Goal: Task Accomplishment & Management: Complete application form

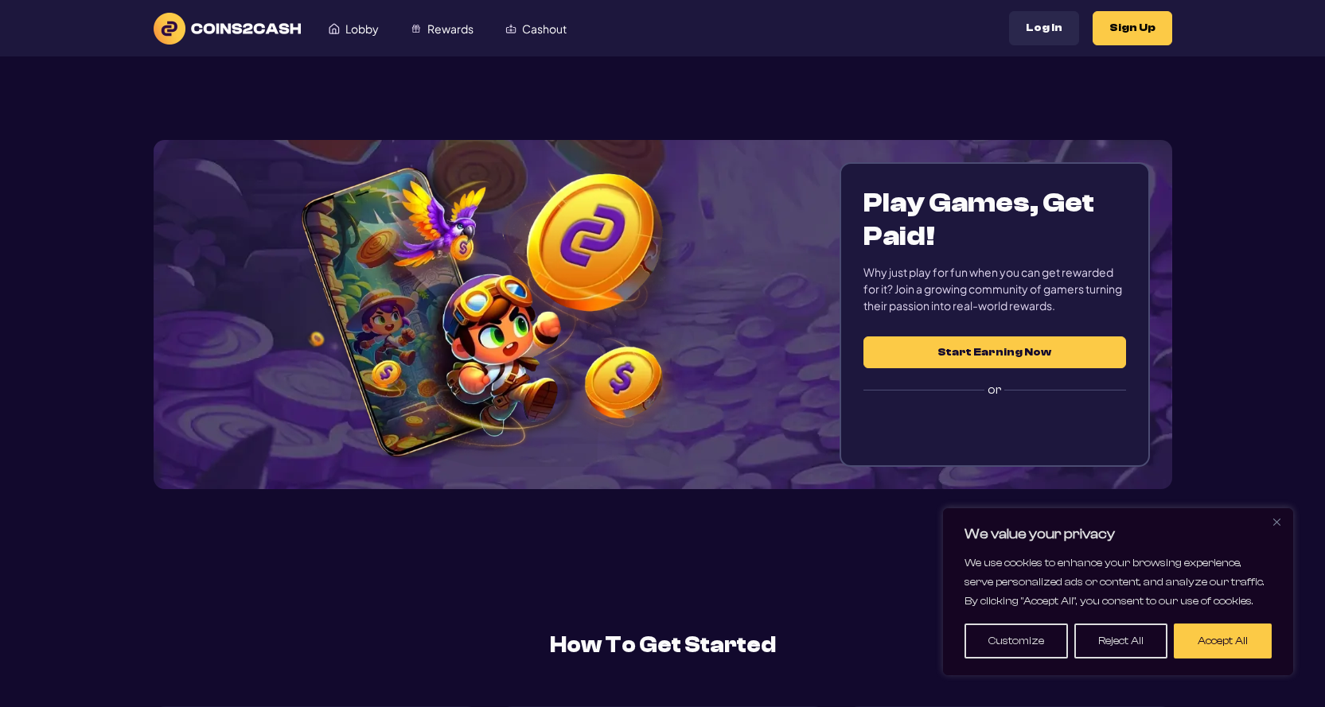
click at [998, 347] on button "Start Earning Now" at bounding box center [994, 353] width 262 height 32
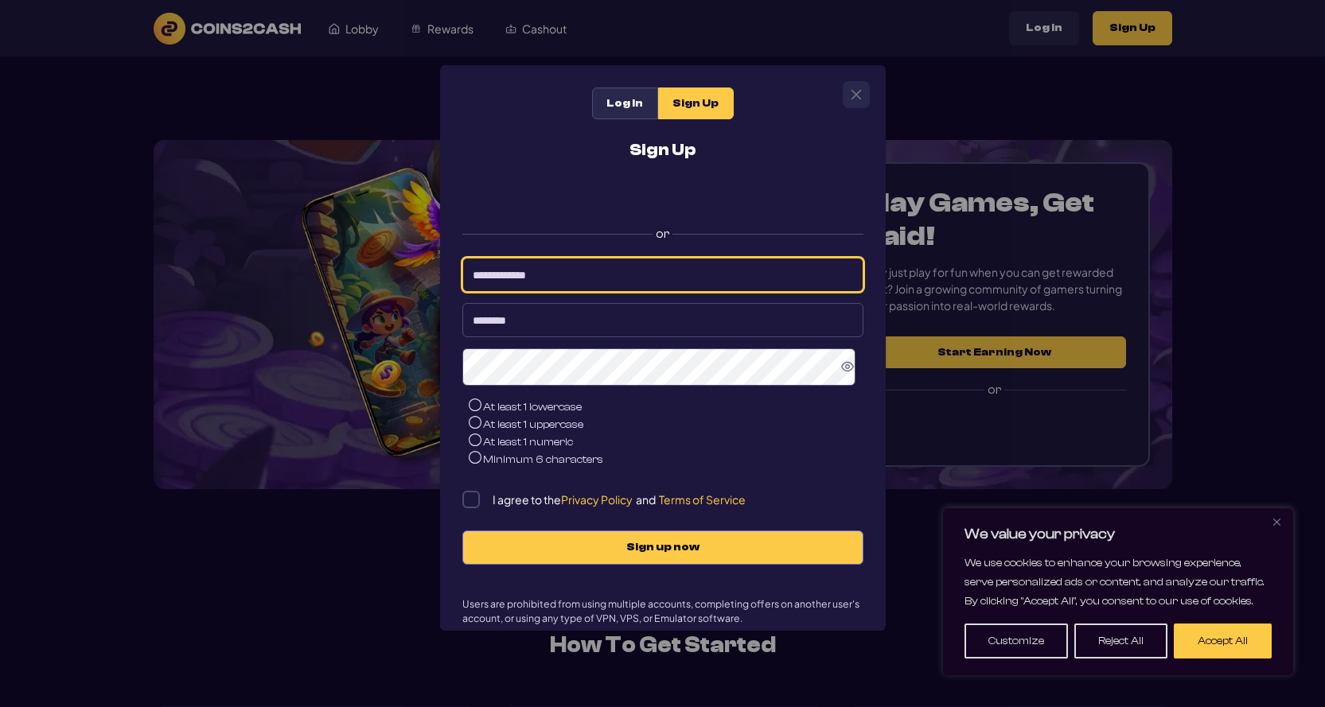
click at [539, 275] on input at bounding box center [662, 275] width 401 height 34
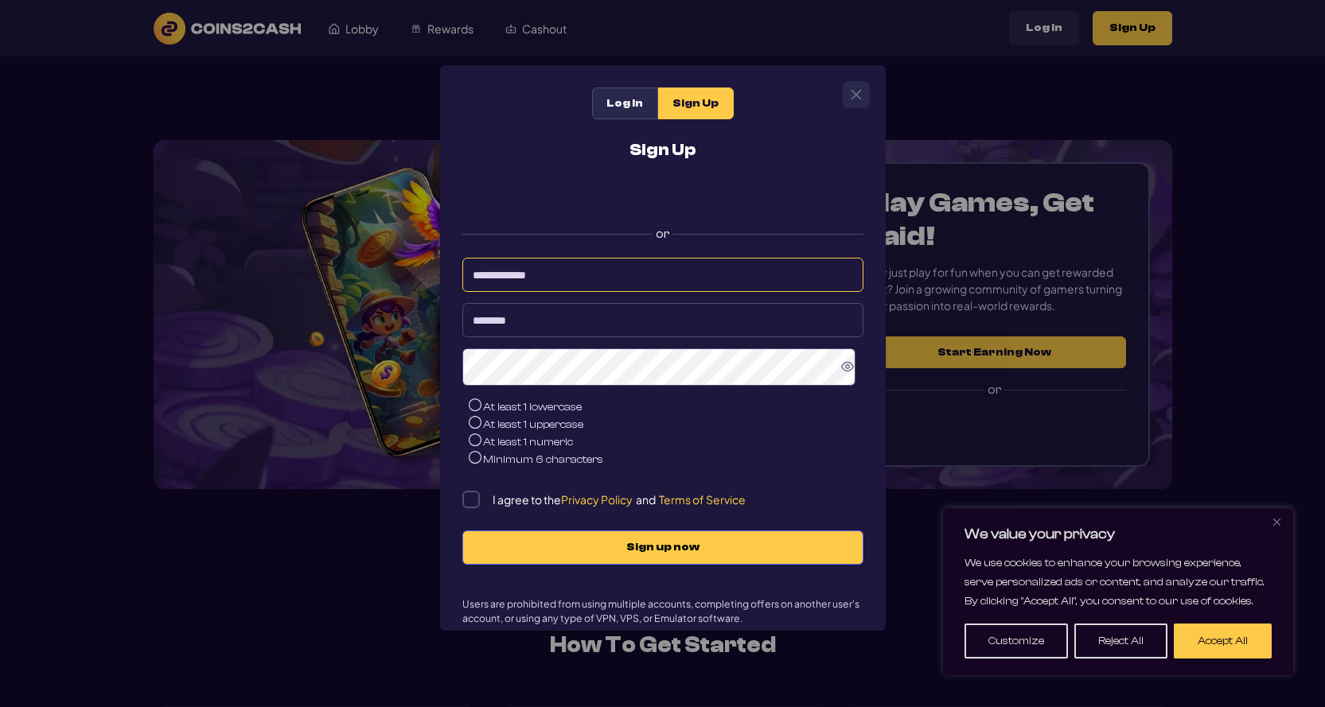
type input "**********"
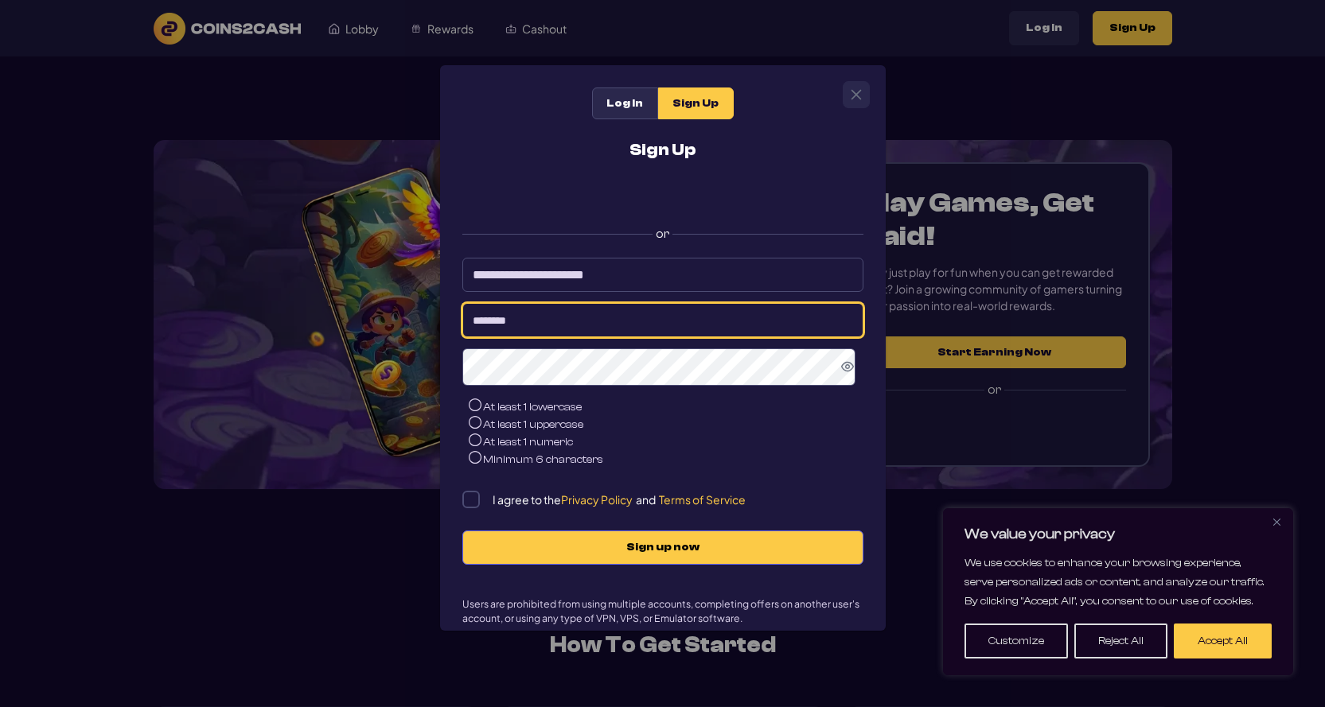
click at [567, 329] on input at bounding box center [662, 320] width 401 height 34
type input "*********"
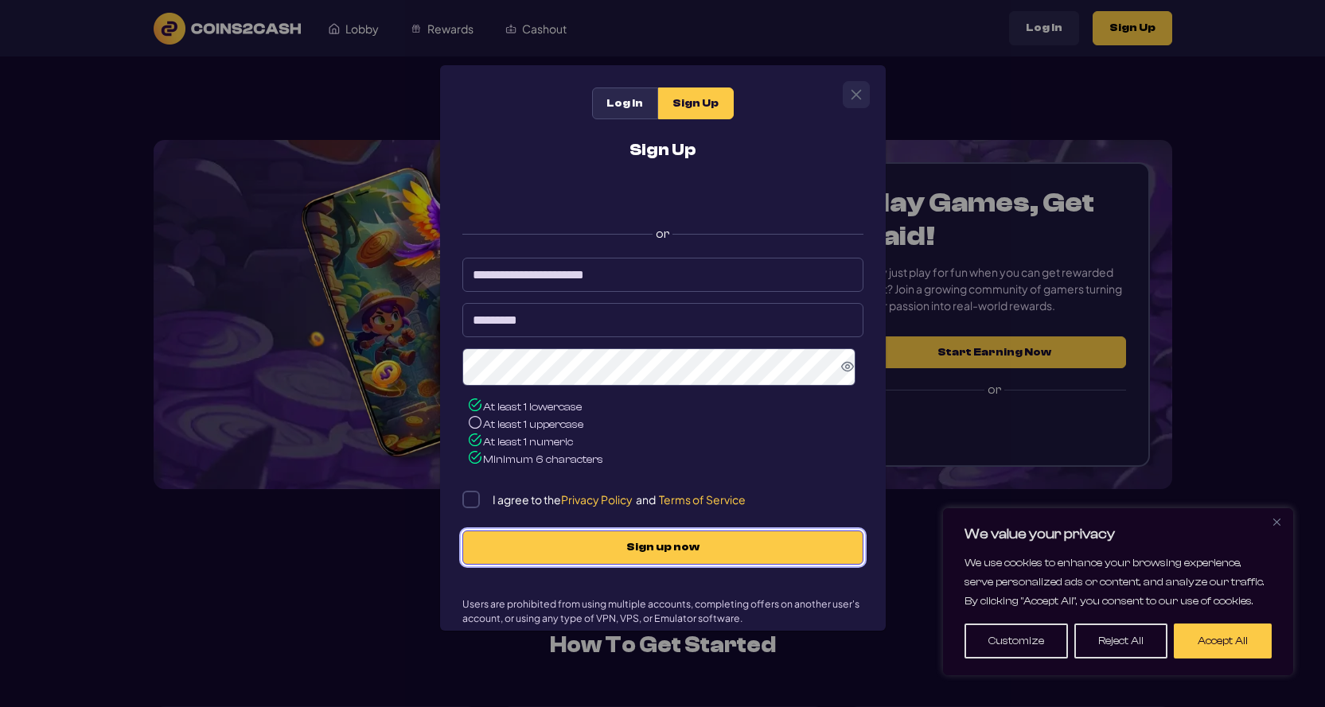
click at [685, 551] on span "Sign up now" at bounding box center [663, 548] width 368 height 14
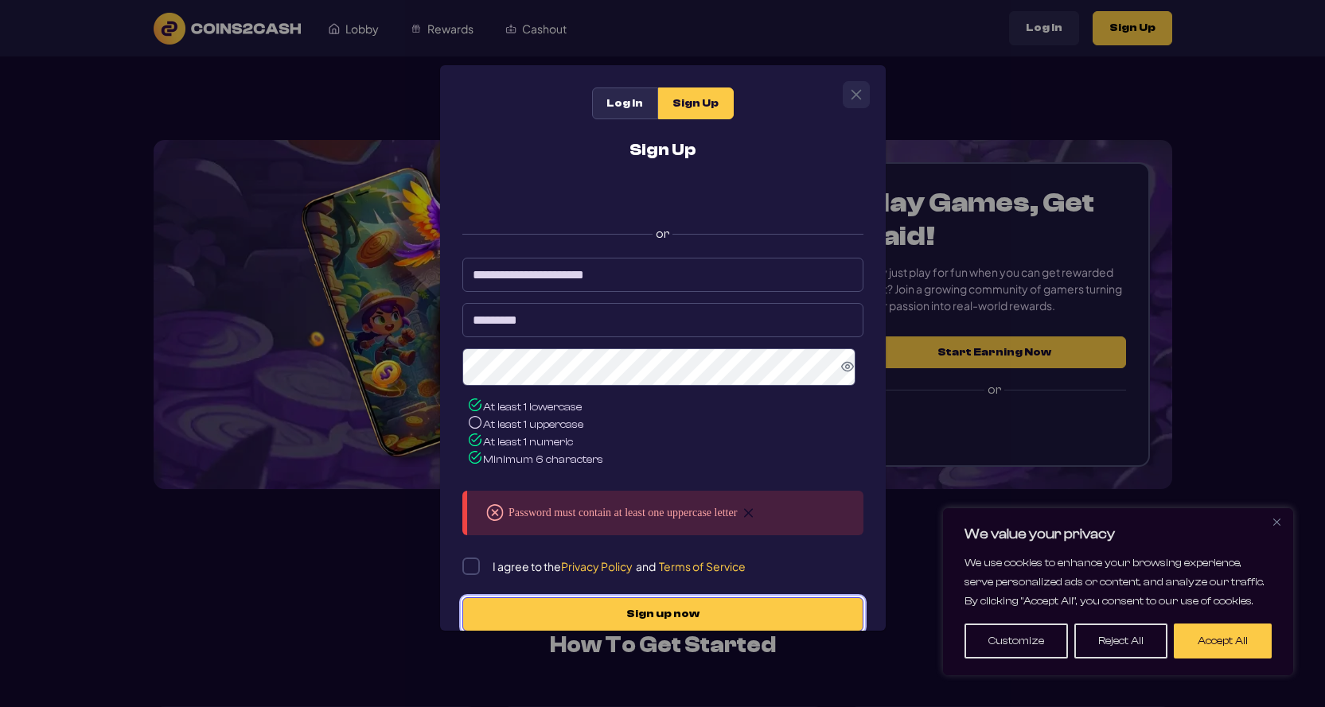
click at [628, 621] on span "Sign up now" at bounding box center [663, 615] width 368 height 14
click at [624, 615] on span "Sign up now" at bounding box center [663, 615] width 368 height 14
click at [633, 609] on button "Sign up now" at bounding box center [662, 614] width 401 height 34
click at [642, 611] on button "Sign up now" at bounding box center [662, 614] width 401 height 34
click at [841, 373] on icon "Show Password" at bounding box center [847, 366] width 13 height 13
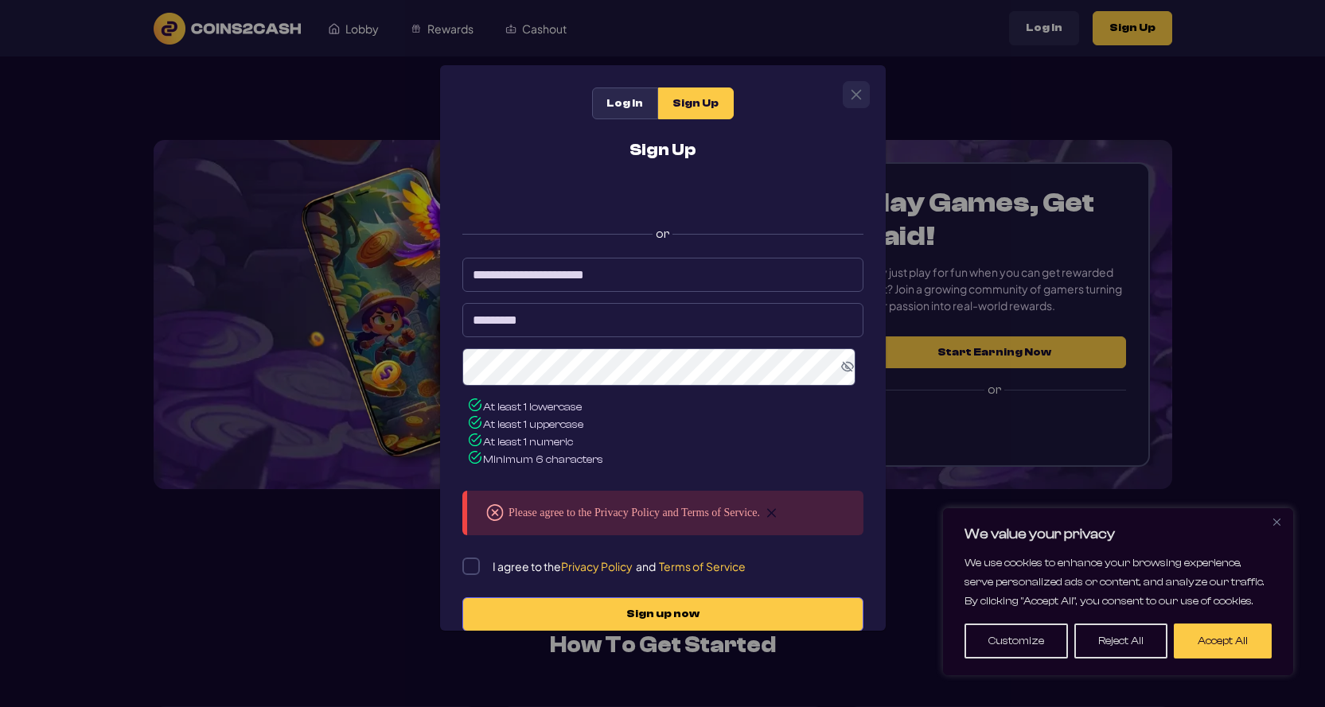
click at [841, 372] on icon "Hide Password" at bounding box center [847, 367] width 13 height 10
click at [592, 616] on span "Sign up now" at bounding box center [663, 615] width 368 height 14
click at [611, 654] on div "**********" at bounding box center [662, 353] width 1325 height 707
click at [619, 616] on span "Sign up now" at bounding box center [663, 615] width 368 height 14
drag, startPoint x: 640, startPoint y: 610, endPoint x: 640, endPoint y: 601, distance: 8.8
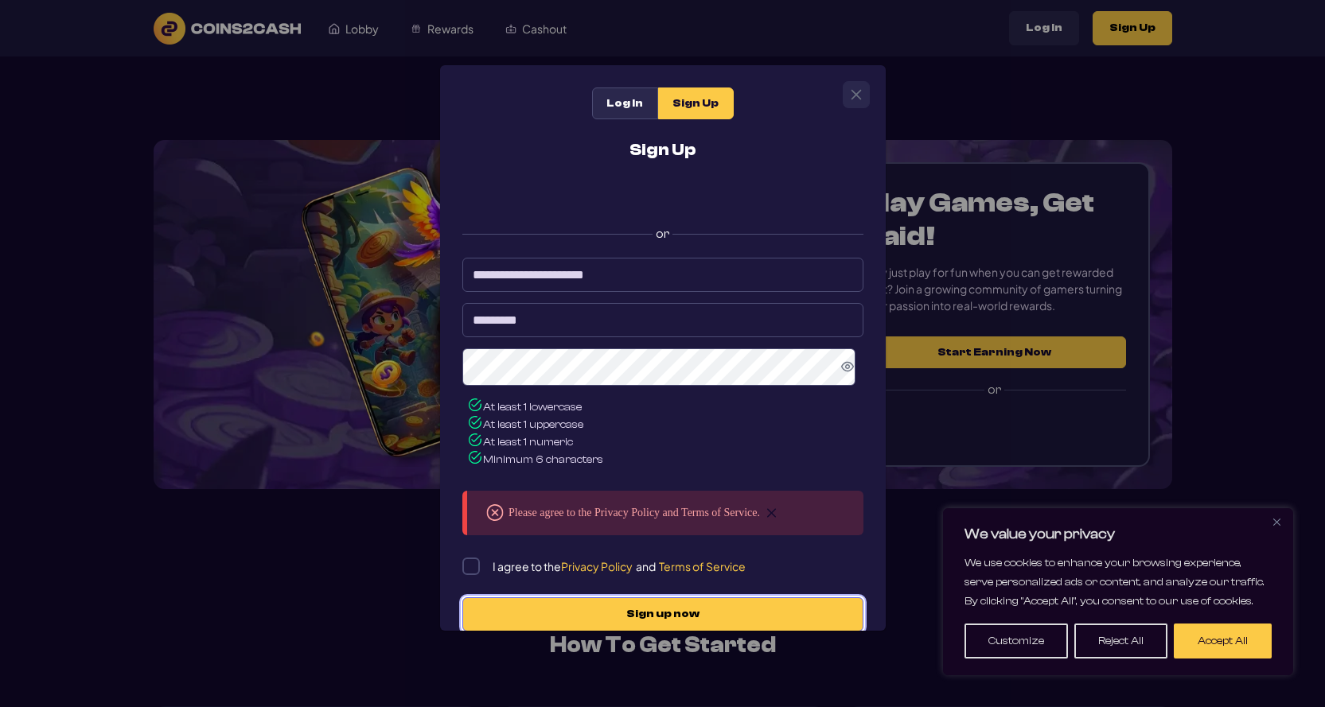
click at [640, 606] on button "Sign up now" at bounding box center [662, 614] width 401 height 34
click at [617, 520] on span "Please agree to the Privacy Policy and Terms of Service." at bounding box center [633, 513] width 251 height 13
click at [610, 621] on span "Sign up now" at bounding box center [663, 615] width 368 height 14
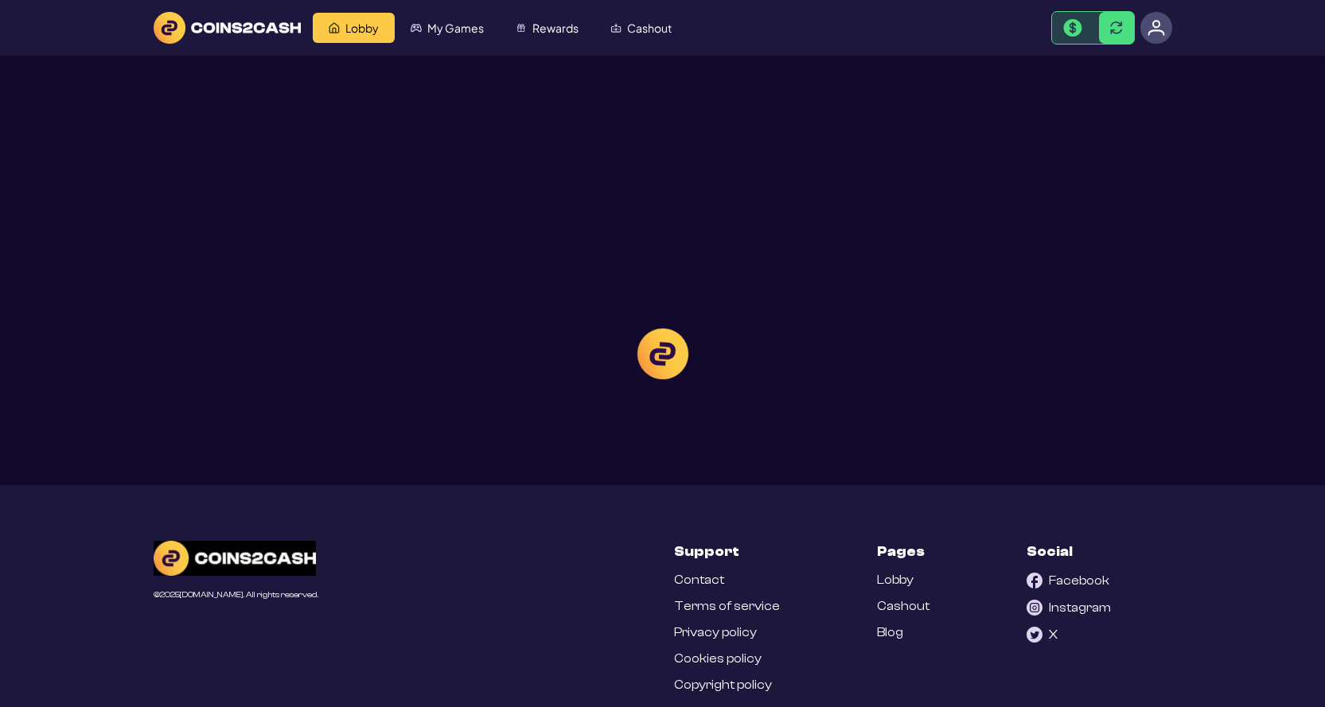
click at [623, 560] on div "Lobby My Games Rewards Cashout My Profile Support Log Out © 2025 Coins2Cash.io.…" at bounding box center [662, 374] width 1325 height 749
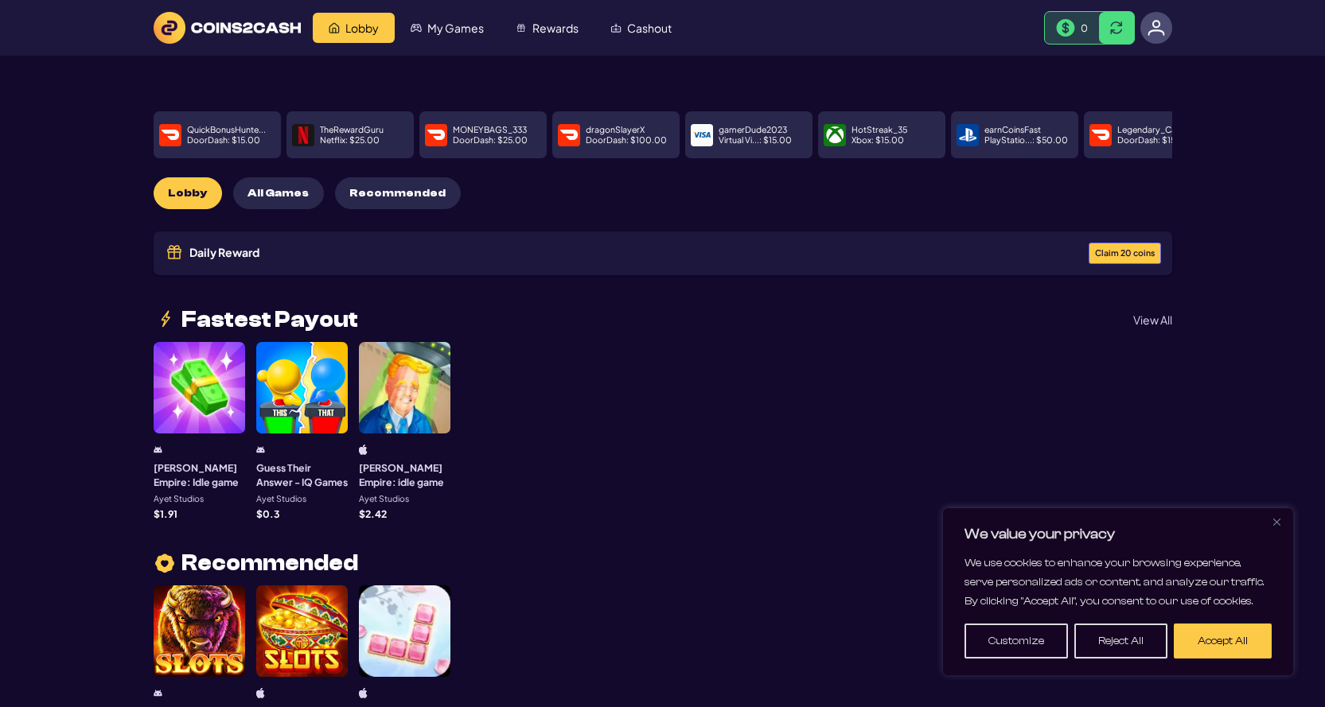
click at [1212, 648] on button "Accept All" at bounding box center [1222, 641] width 98 height 35
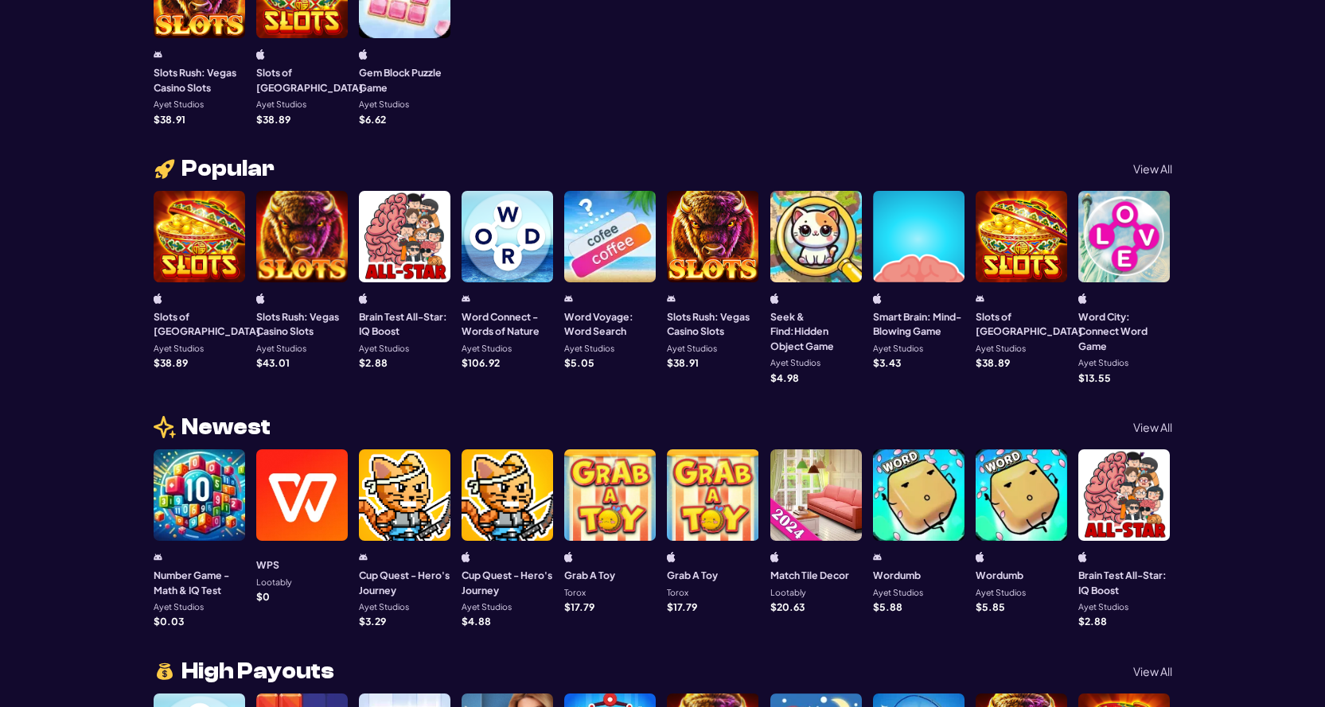
scroll to position [636, 0]
